Goal: Contribute content: Add original content to the website for others to see

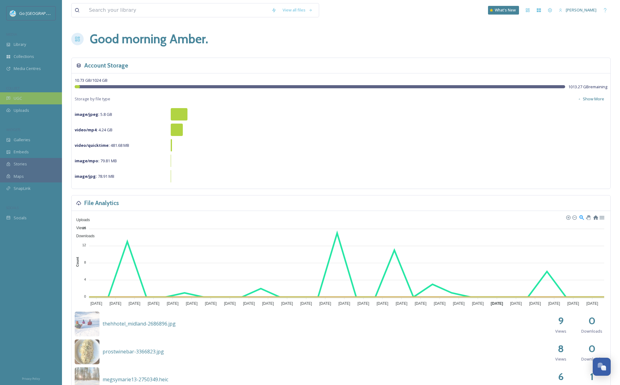
click at [29, 95] on div "UGC" at bounding box center [31, 98] width 62 height 12
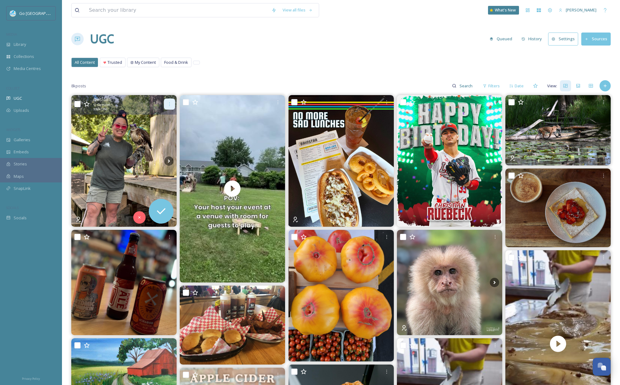
click at [167, 105] on icon at bounding box center [169, 104] width 5 height 5
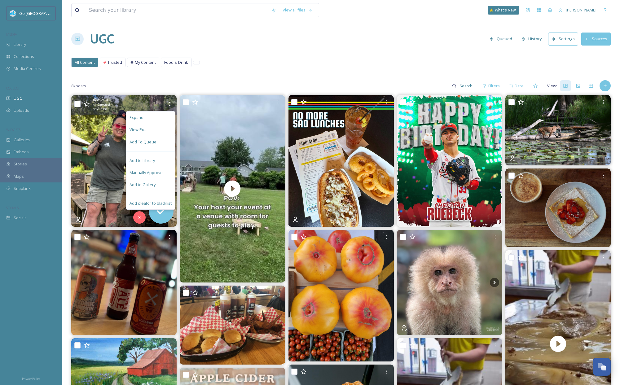
click at [163, 186] on div "Add to Gallery" at bounding box center [150, 185] width 48 height 12
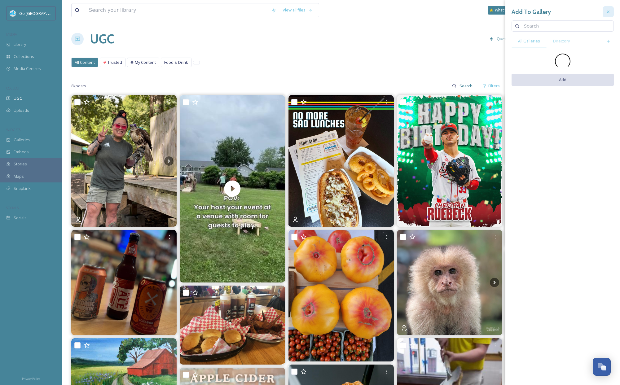
click at [610, 13] on icon at bounding box center [608, 12] width 2 height 2
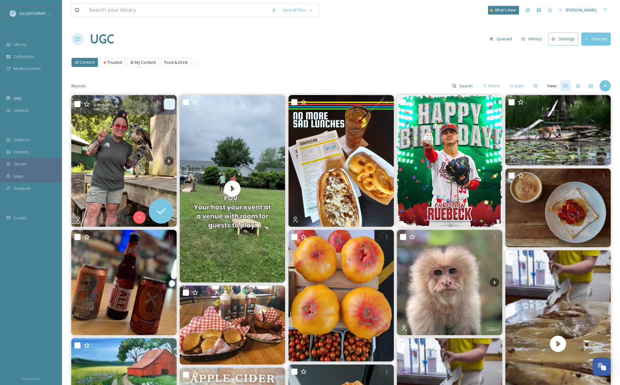
click at [170, 101] on div at bounding box center [169, 104] width 11 height 11
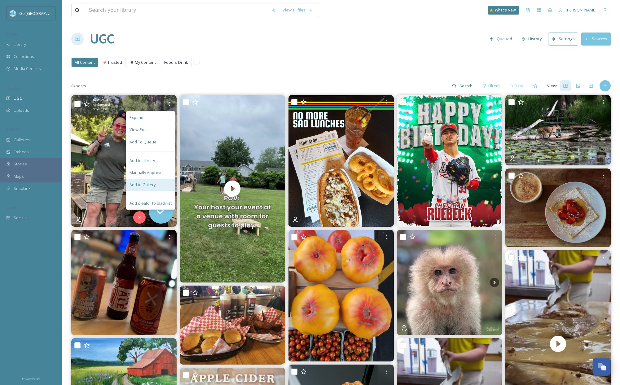
click at [159, 187] on div "Add to Gallery" at bounding box center [150, 185] width 48 height 12
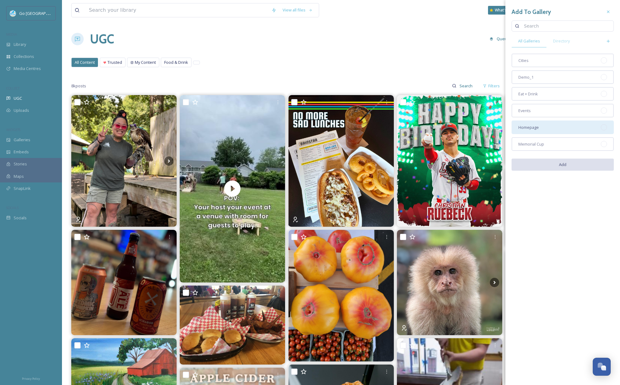
click at [554, 128] on div "Homepage" at bounding box center [563, 128] width 102 height 14
click at [567, 168] on button "Add" at bounding box center [563, 165] width 102 height 13
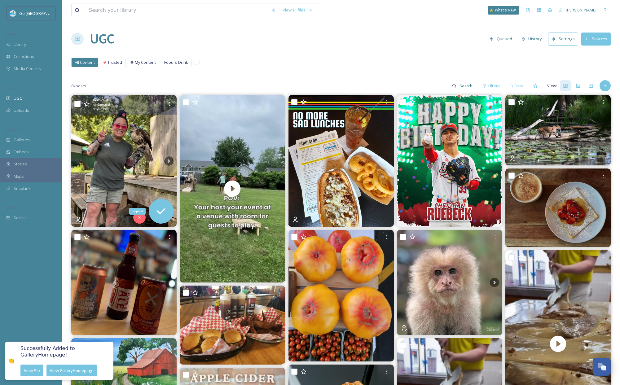
scroll to position [96, 0]
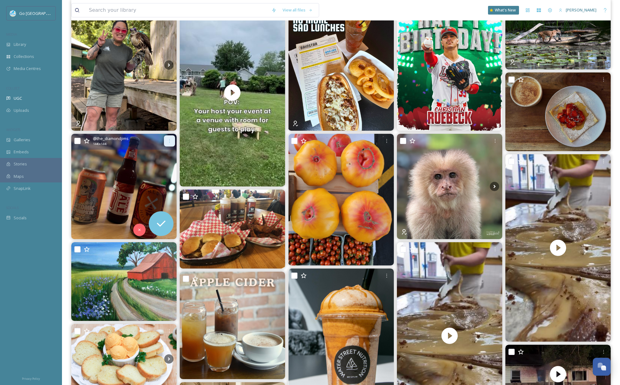
click at [170, 137] on div at bounding box center [169, 140] width 11 height 11
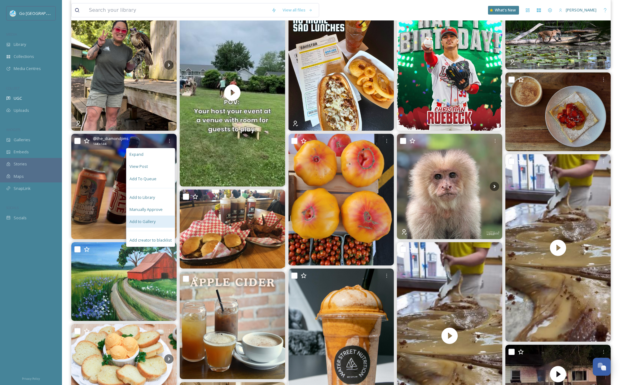
click at [155, 223] on span "Add to Gallery" at bounding box center [143, 222] width 26 height 6
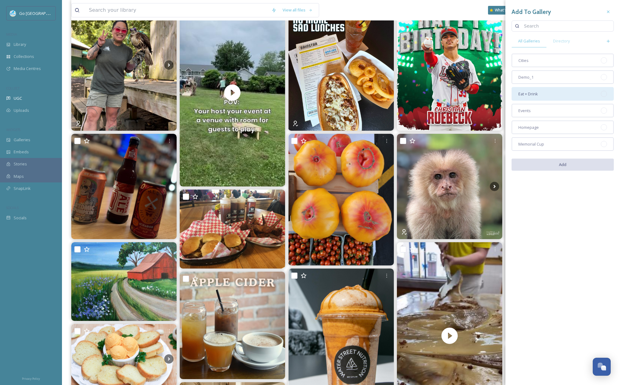
click at [548, 90] on div "Eat + Drink" at bounding box center [563, 94] width 102 height 14
click at [566, 165] on button "Add" at bounding box center [563, 165] width 102 height 13
